Goal: Task Accomplishment & Management: Manage account settings

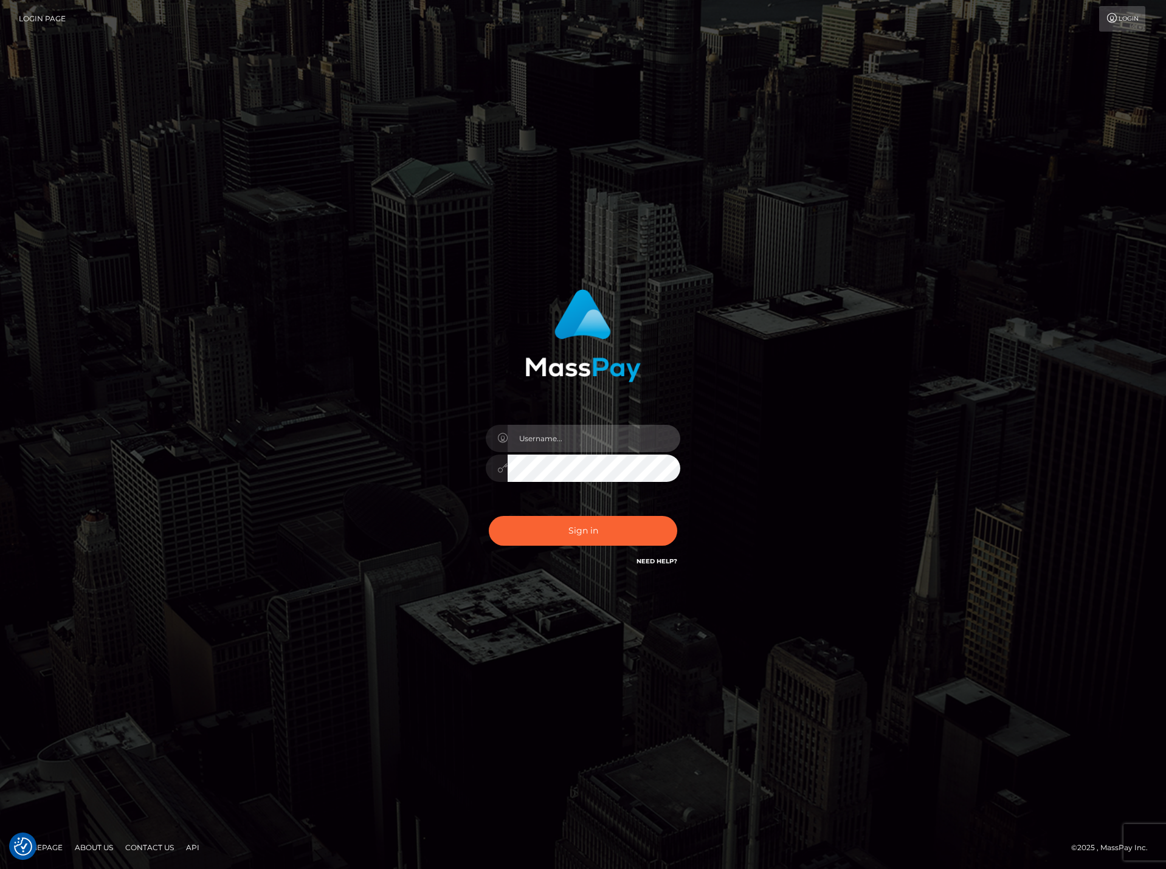
click at [541, 431] on input "text" at bounding box center [593, 438] width 173 height 27
paste input "DianaRangel"
type input "DianaRangel"
click at [560, 540] on button "Sign in" at bounding box center [583, 531] width 188 height 30
drag, startPoint x: 558, startPoint y: 426, endPoint x: 553, endPoint y: 438, distance: 12.5
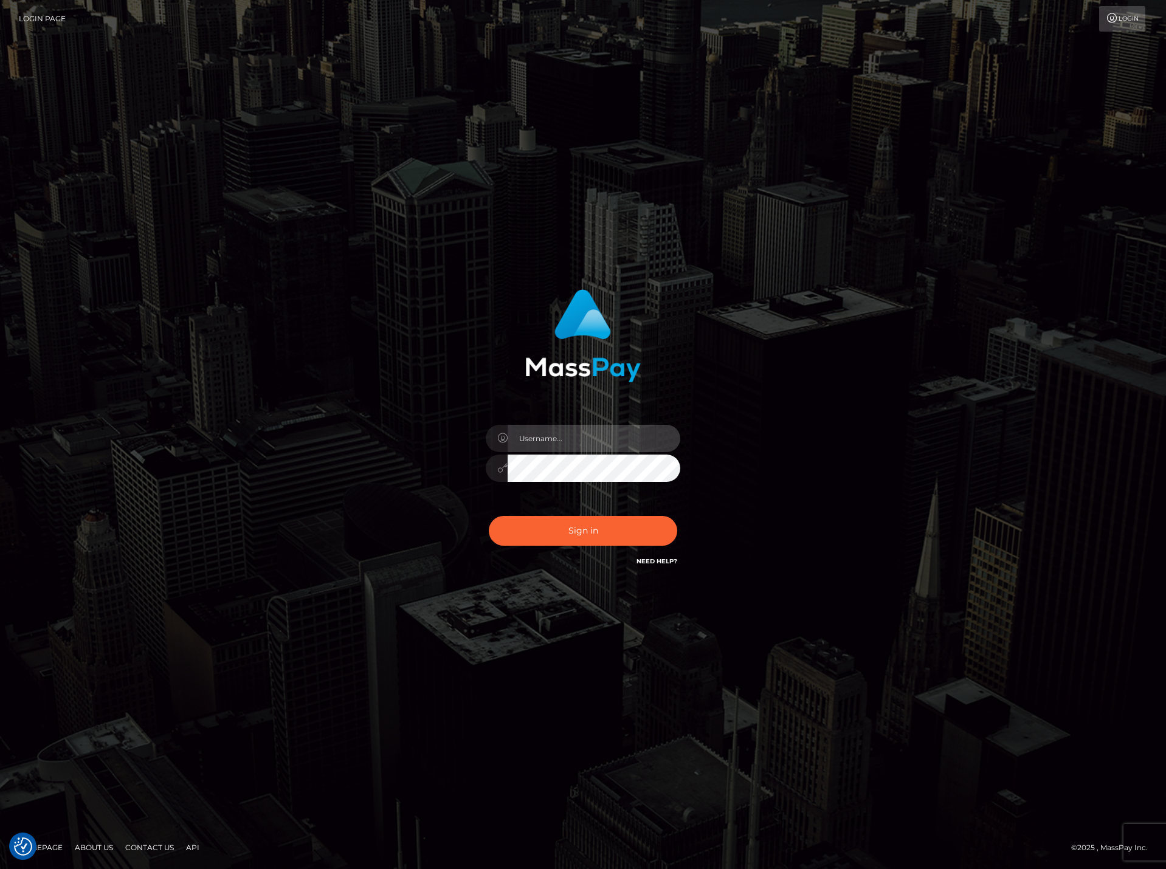
click at [557, 428] on input "text" at bounding box center [593, 438] width 173 height 27
paste input "DianaRangel"
type input "DianaRangel"
click at [576, 531] on button "Sign in" at bounding box center [583, 531] width 188 height 30
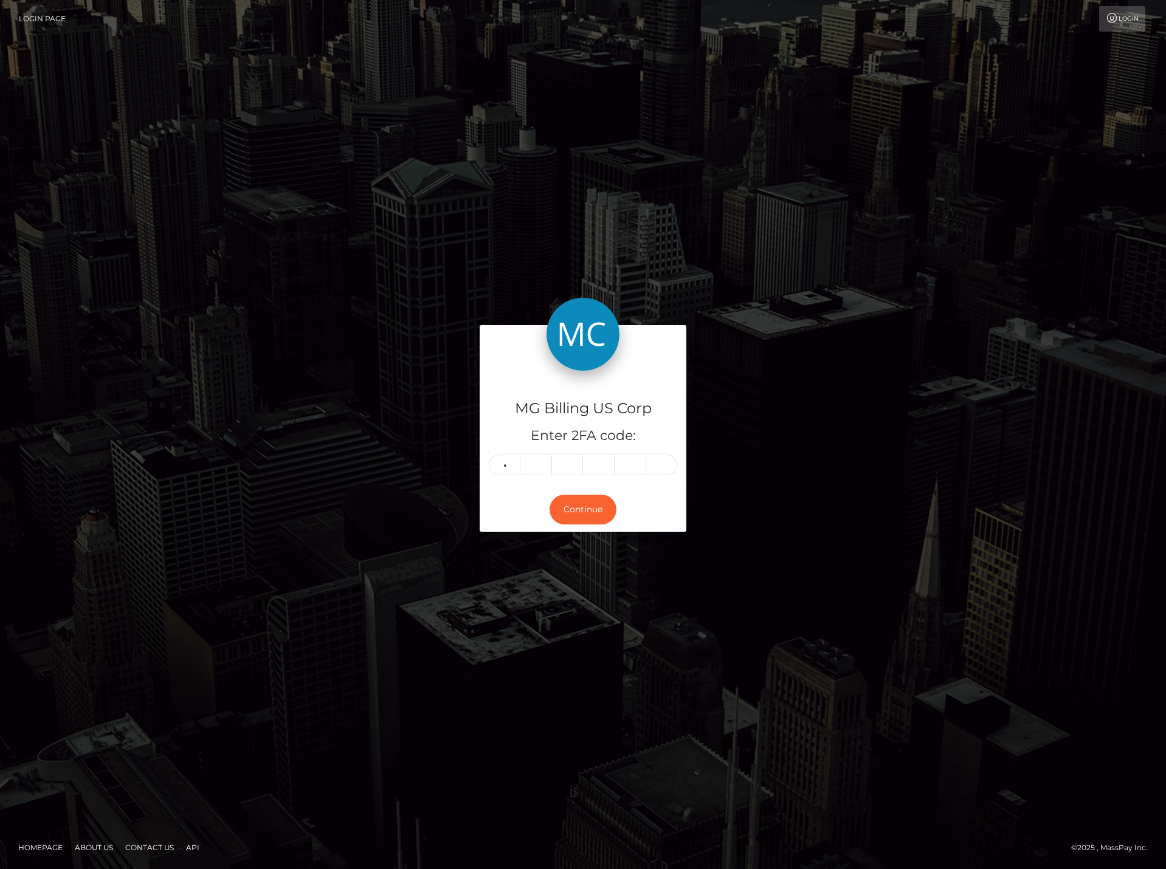
type input "8"
type input "7"
type input "6"
type input "7"
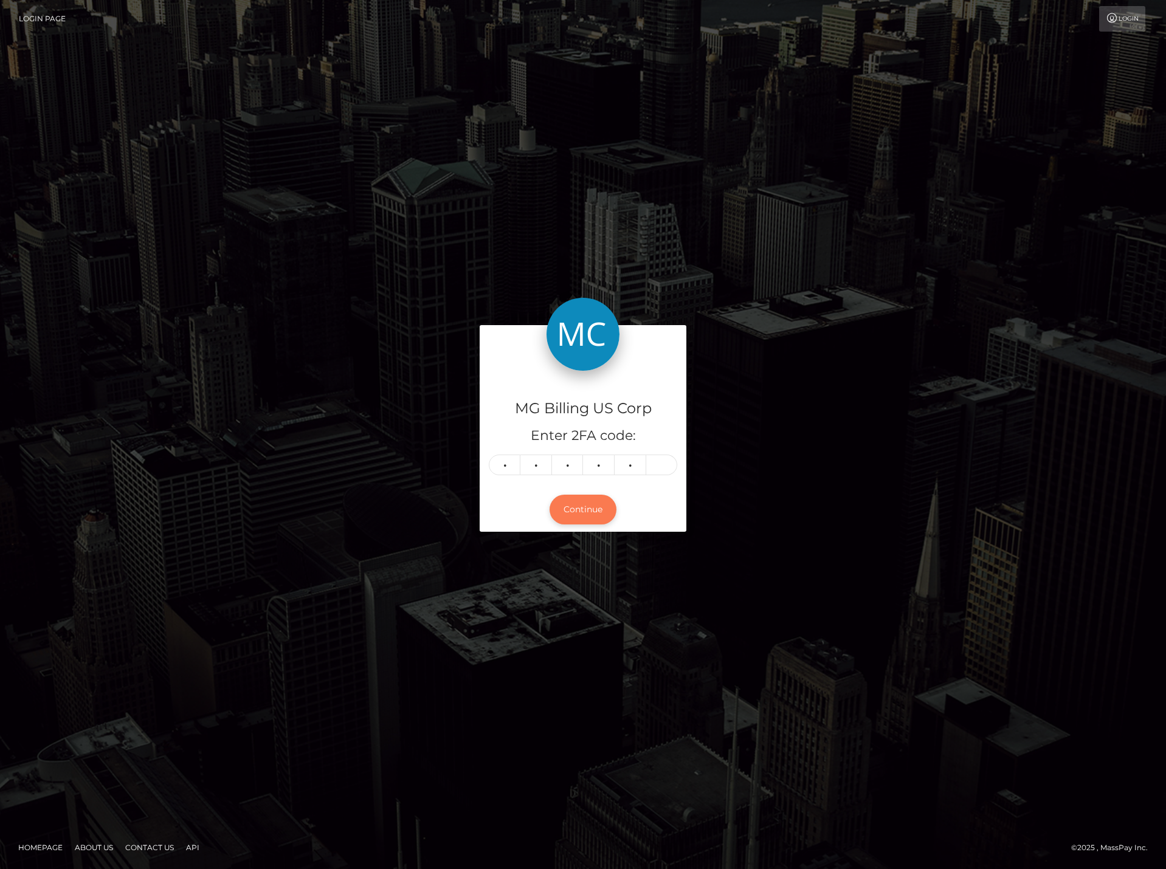
click at [580, 502] on button "Continue" at bounding box center [582, 510] width 67 height 30
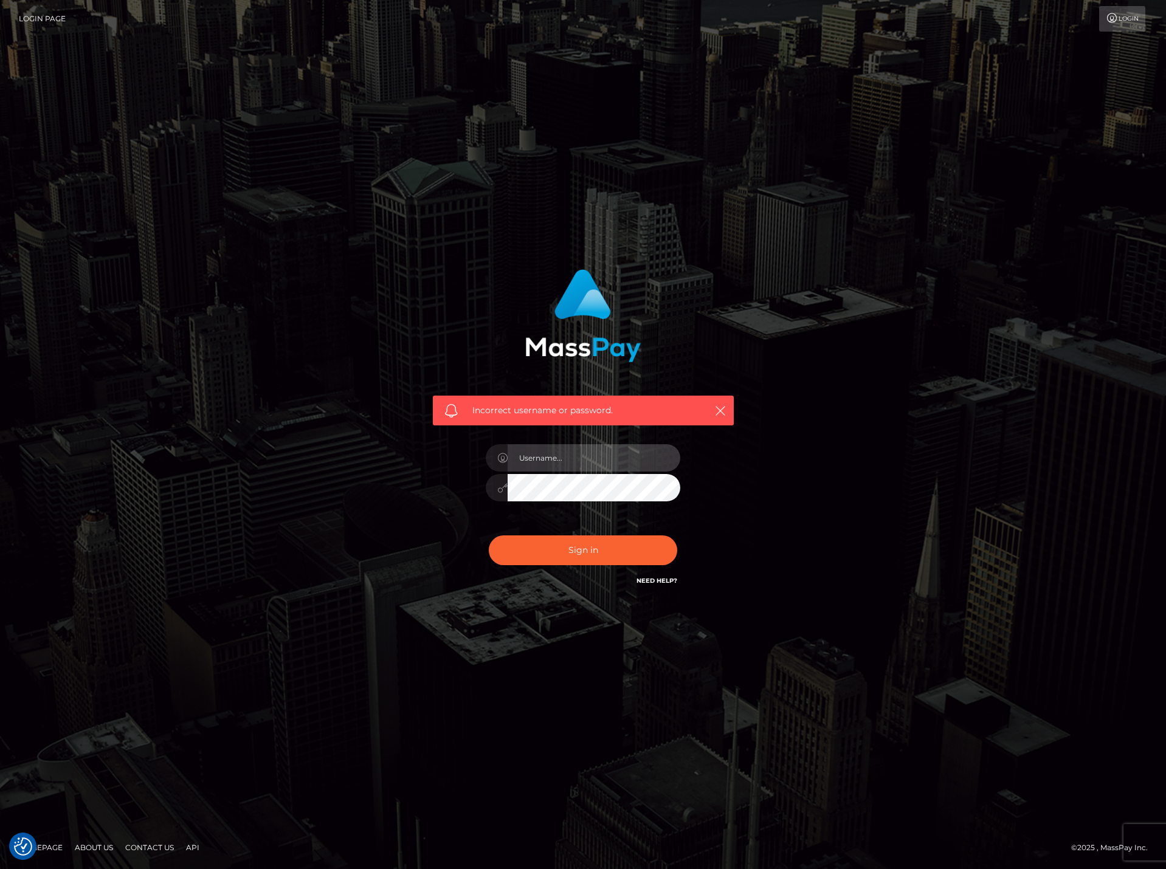
drag, startPoint x: 579, startPoint y: 467, endPoint x: 110, endPoint y: 466, distance: 469.2
click at [579, 466] on input "text" at bounding box center [593, 457] width 173 height 27
click at [522, 454] on input "text" at bounding box center [593, 457] width 173 height 27
paste input "DianaRangel"
type input "DianaRangel"
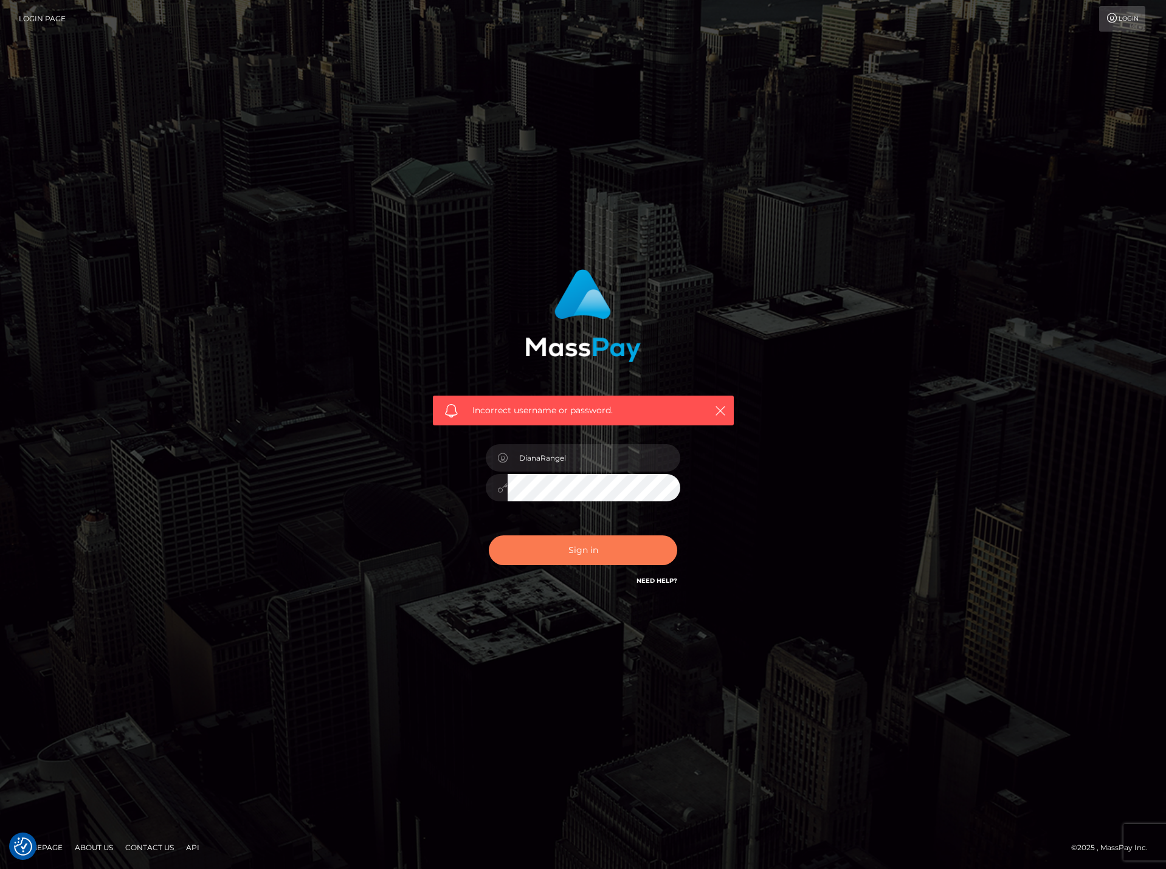
click at [601, 554] on button "Sign in" at bounding box center [583, 550] width 188 height 30
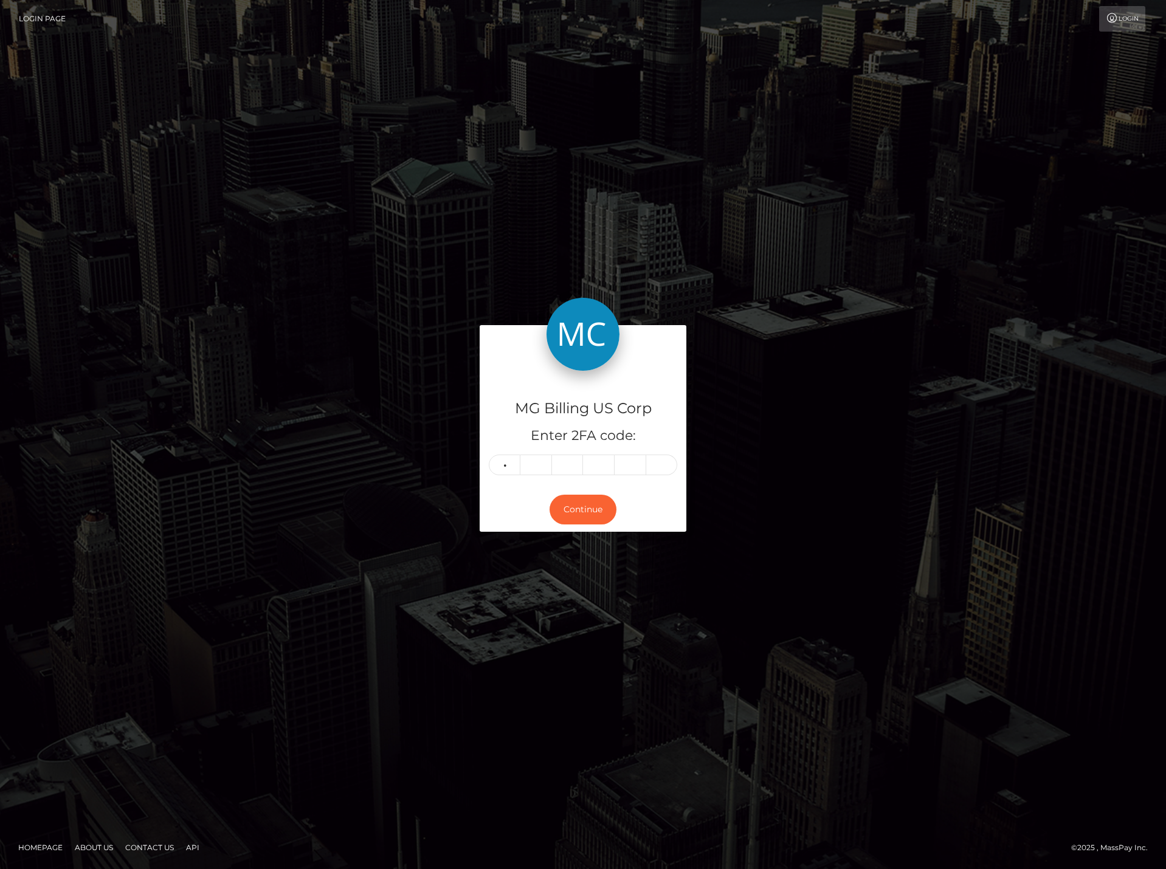
type input "9"
type input "8"
type input "7"
type input "8"
type input "7"
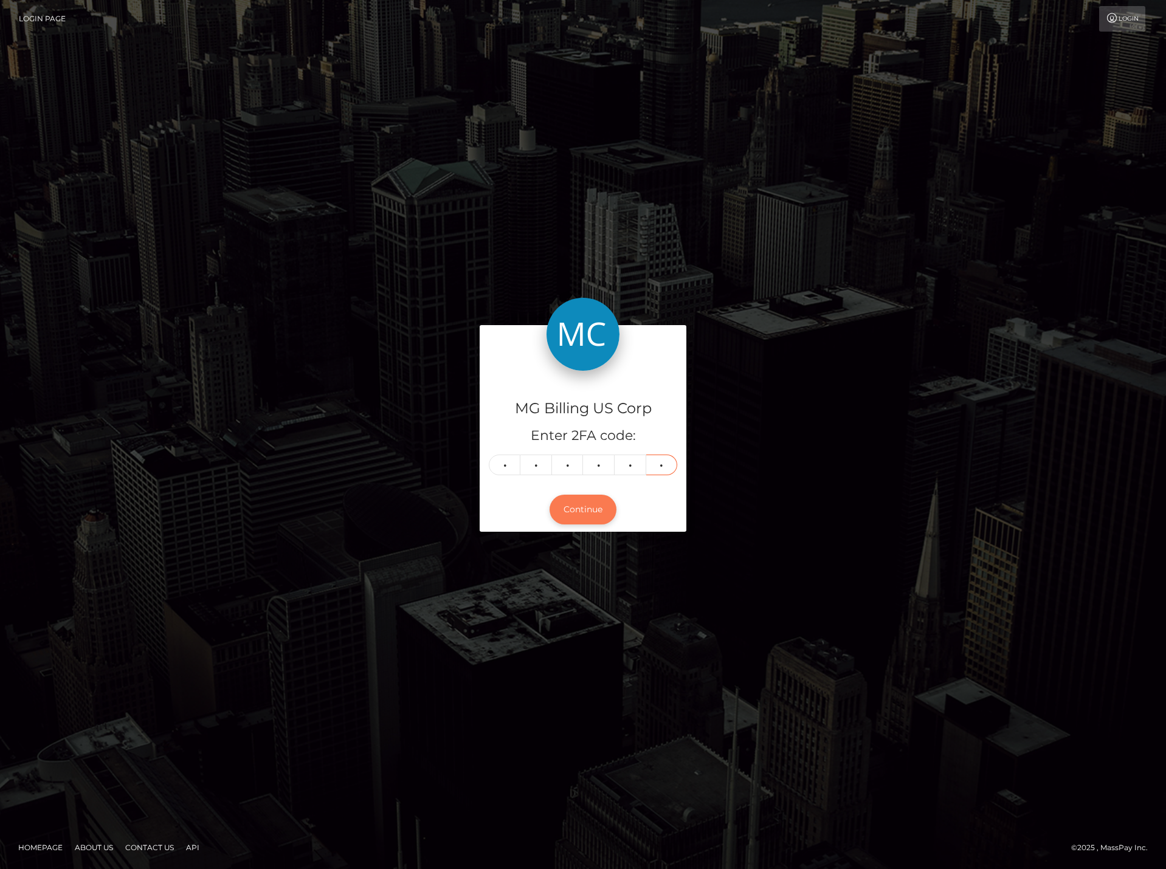
type input "3"
click at [570, 501] on button "Continue" at bounding box center [582, 510] width 67 height 30
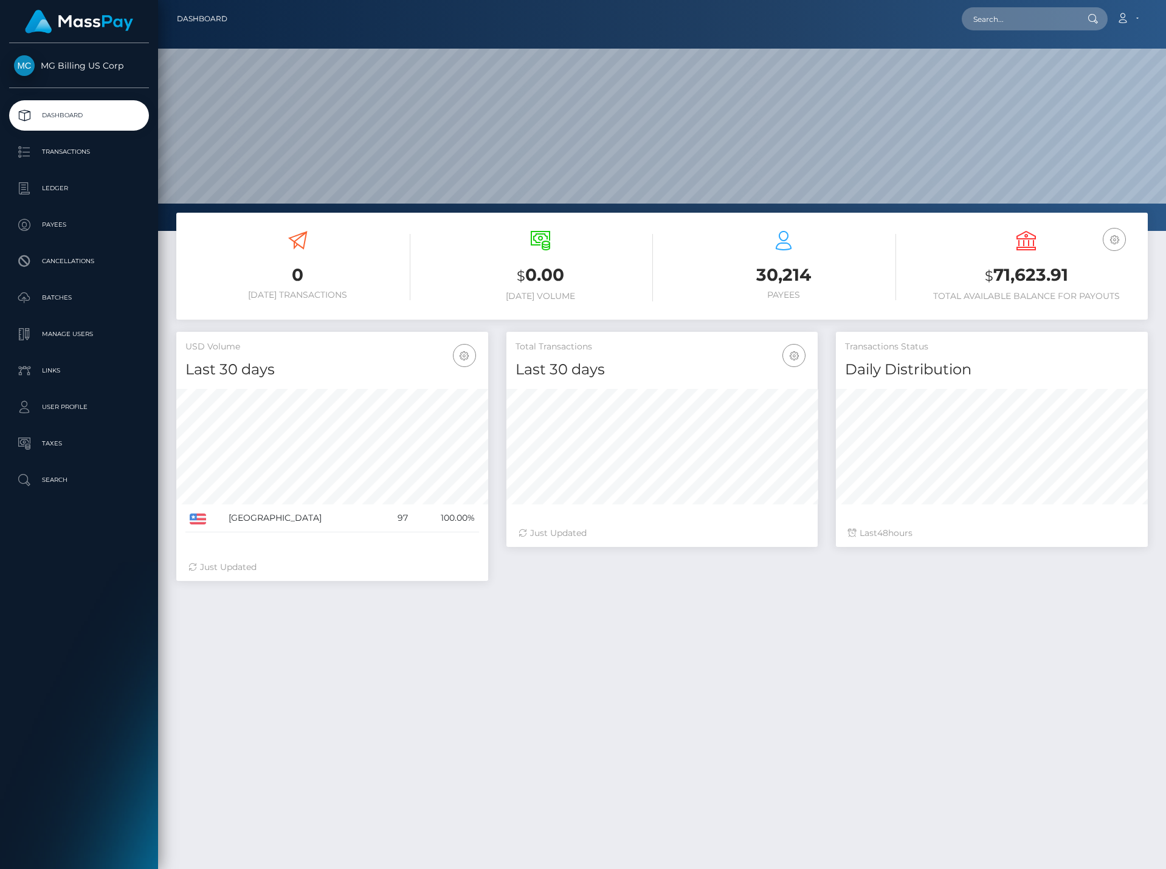
scroll to position [216, 311]
click at [76, 337] on p "Manage Users" at bounding box center [79, 334] width 130 height 18
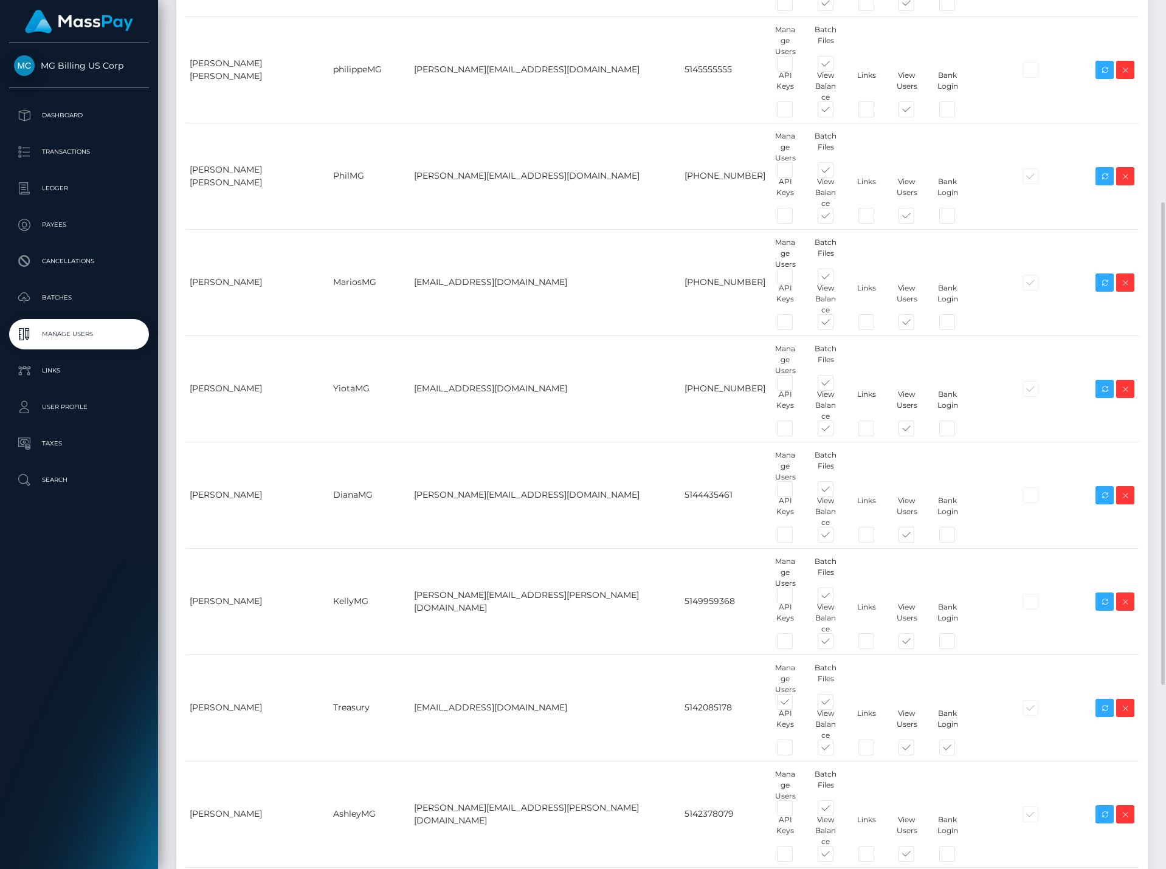
scroll to position [695, 0]
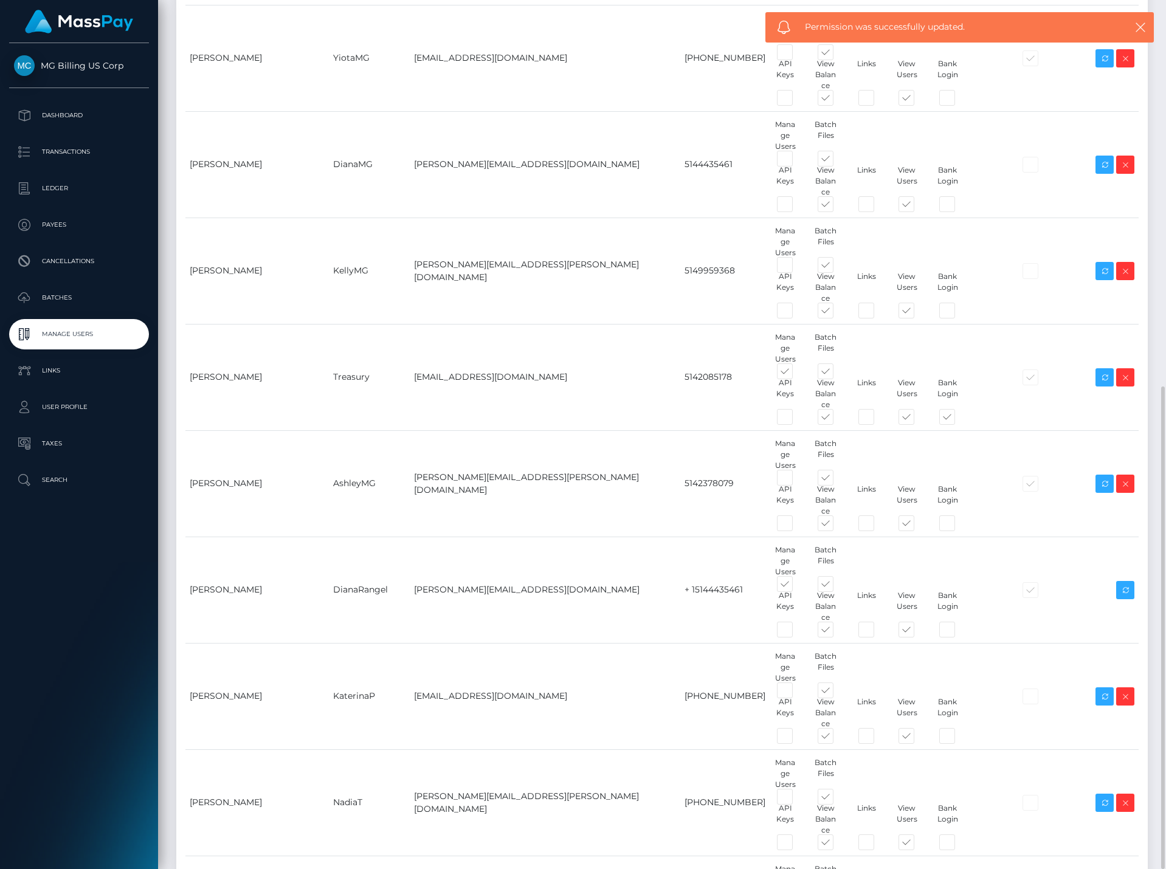
checkbox input "true"
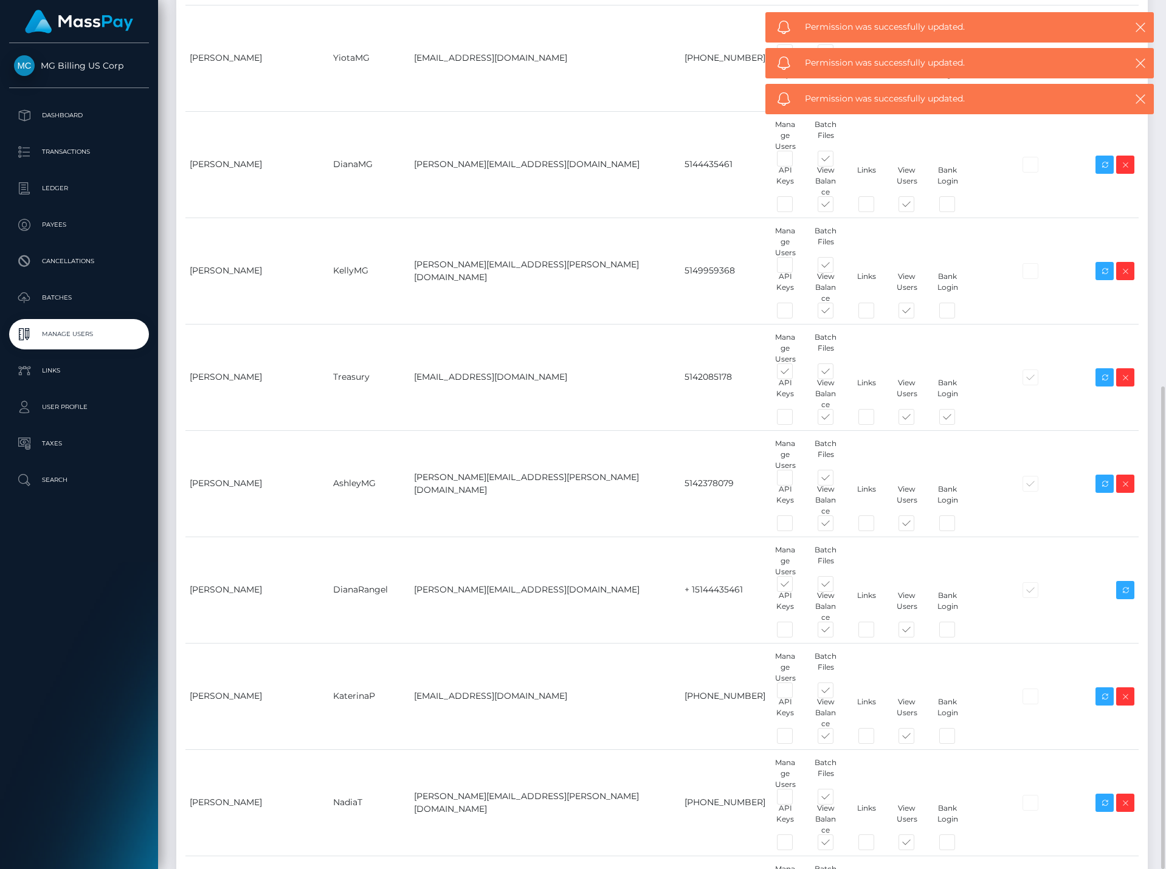
checkbox input "true"
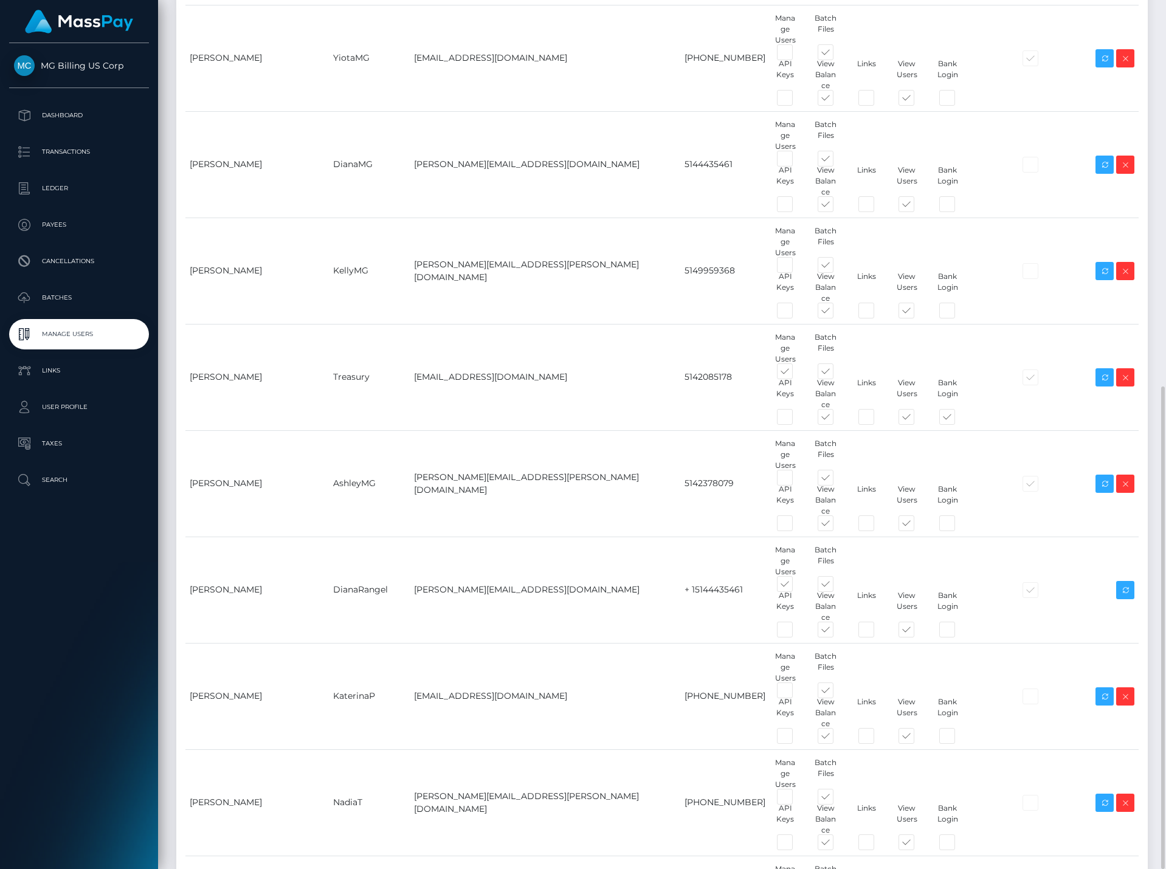
drag, startPoint x: 761, startPoint y: 847, endPoint x: 751, endPoint y: 842, distance: 10.9
